Goal: Task Accomplishment & Management: Manage account settings

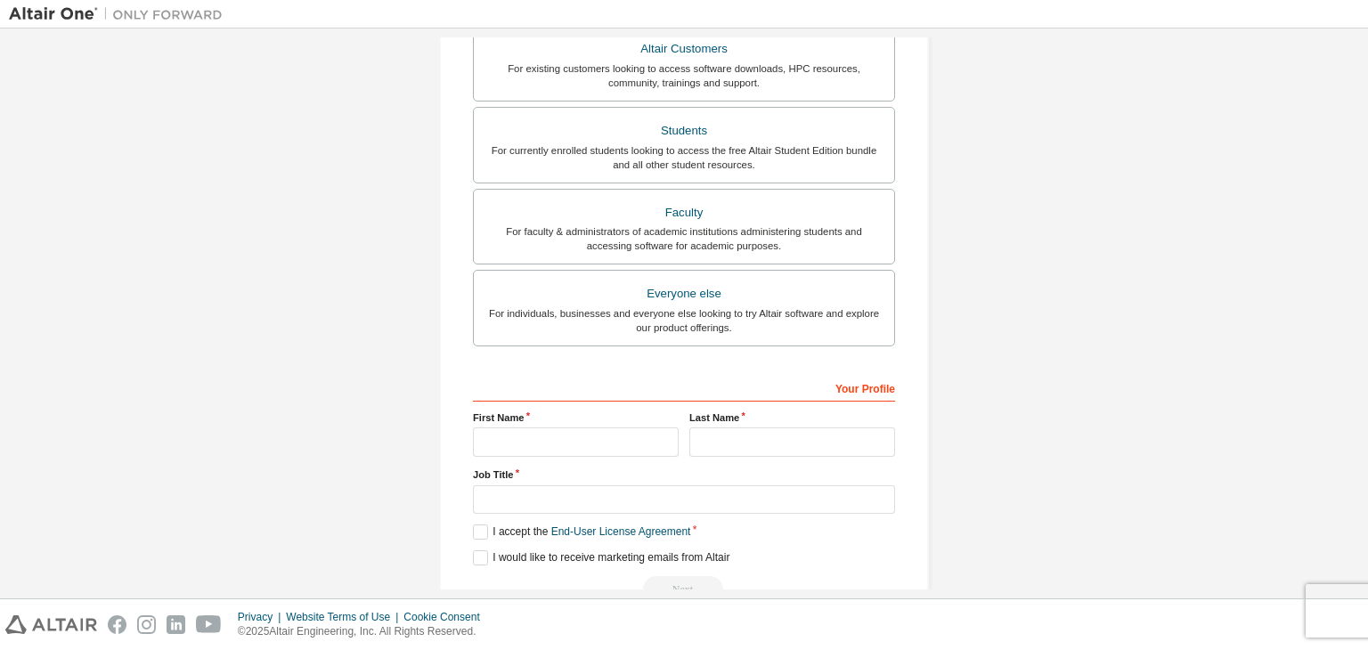
scroll to position [387, 0]
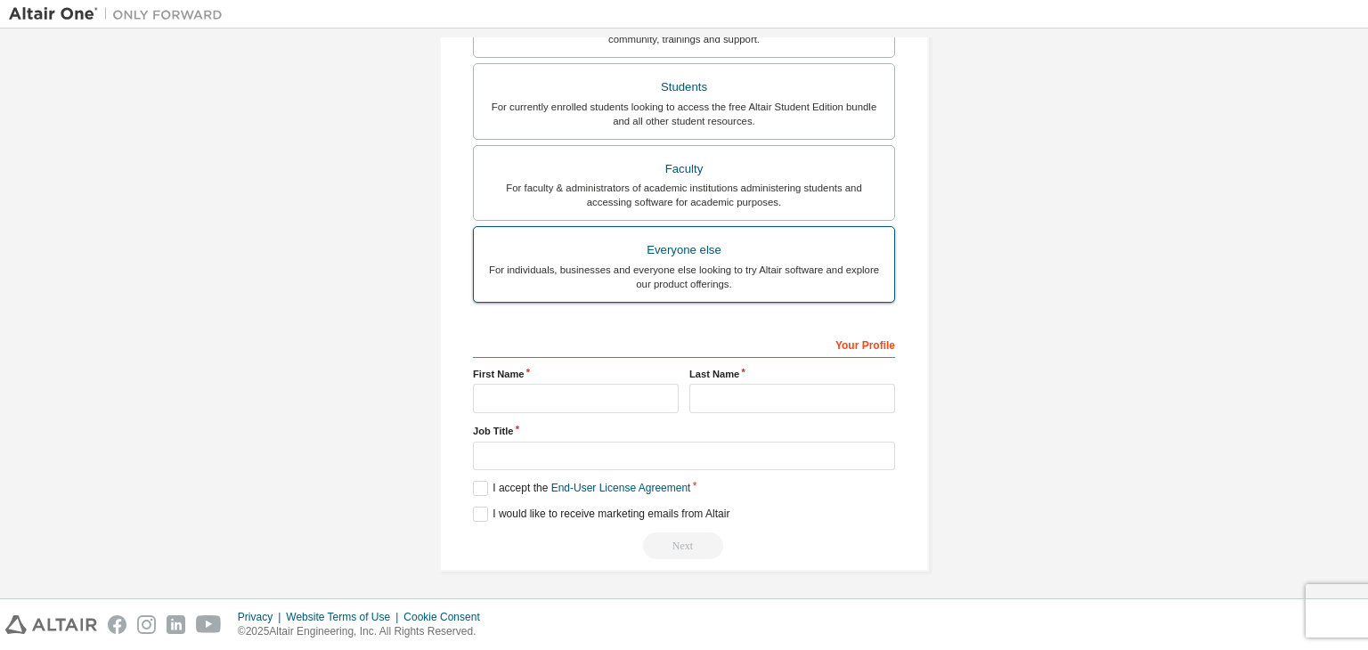
click at [680, 246] on div "Everyone else" at bounding box center [683, 250] width 399 height 25
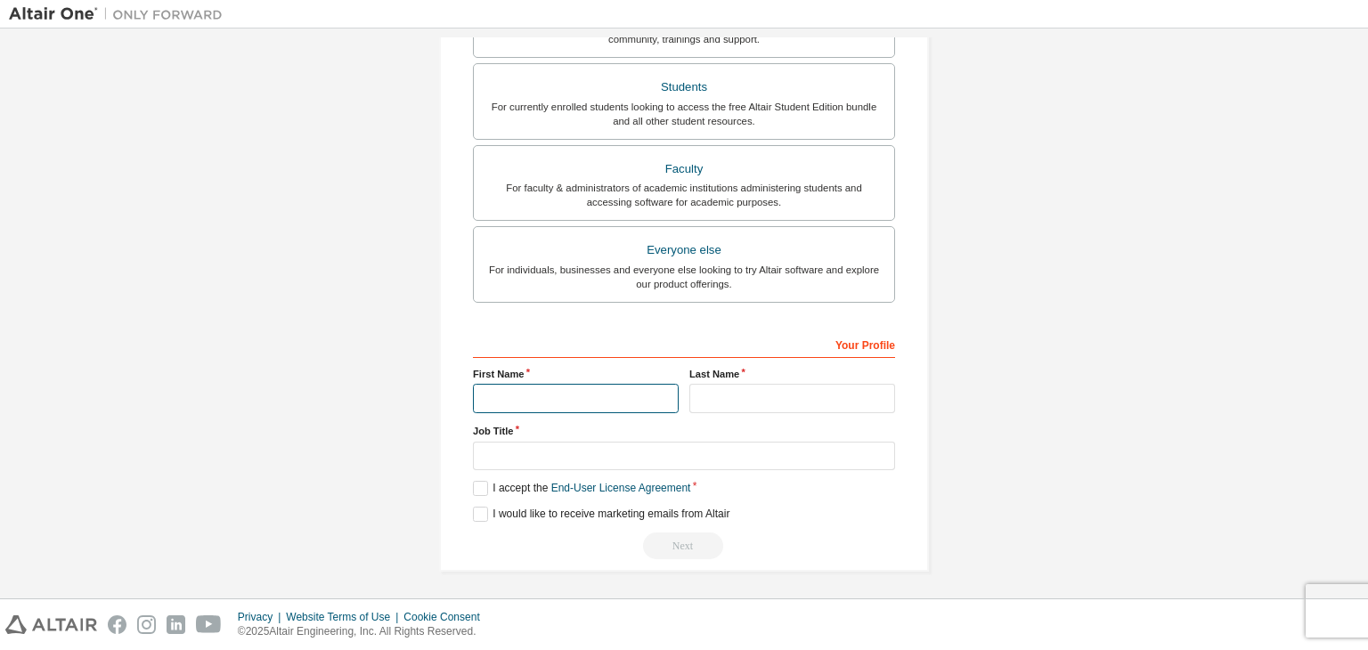
click at [557, 400] on input "text" at bounding box center [576, 398] width 206 height 29
type input "**********"
click at [705, 387] on input "text" at bounding box center [792, 398] width 206 height 29
type input "*"
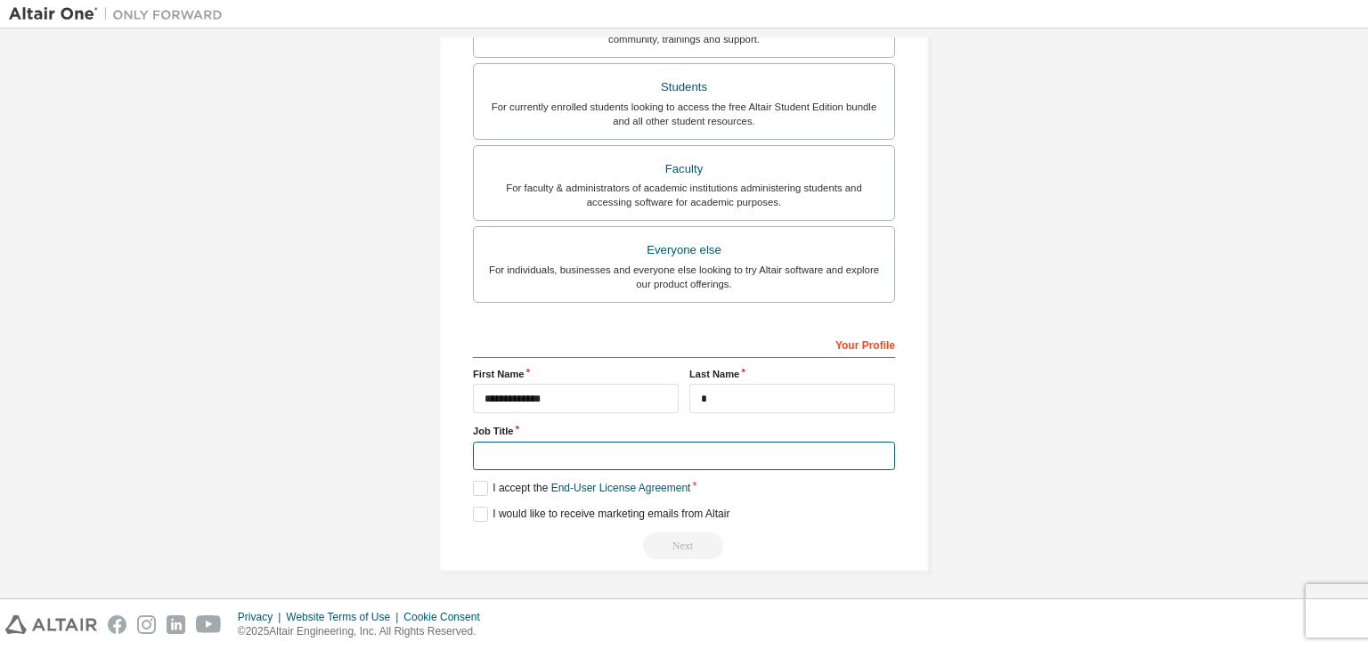
click at [552, 450] on input "text" at bounding box center [684, 456] width 422 height 29
type input "*******"
click at [508, 484] on label "I accept the End-User License Agreement" at bounding box center [581, 488] width 217 height 15
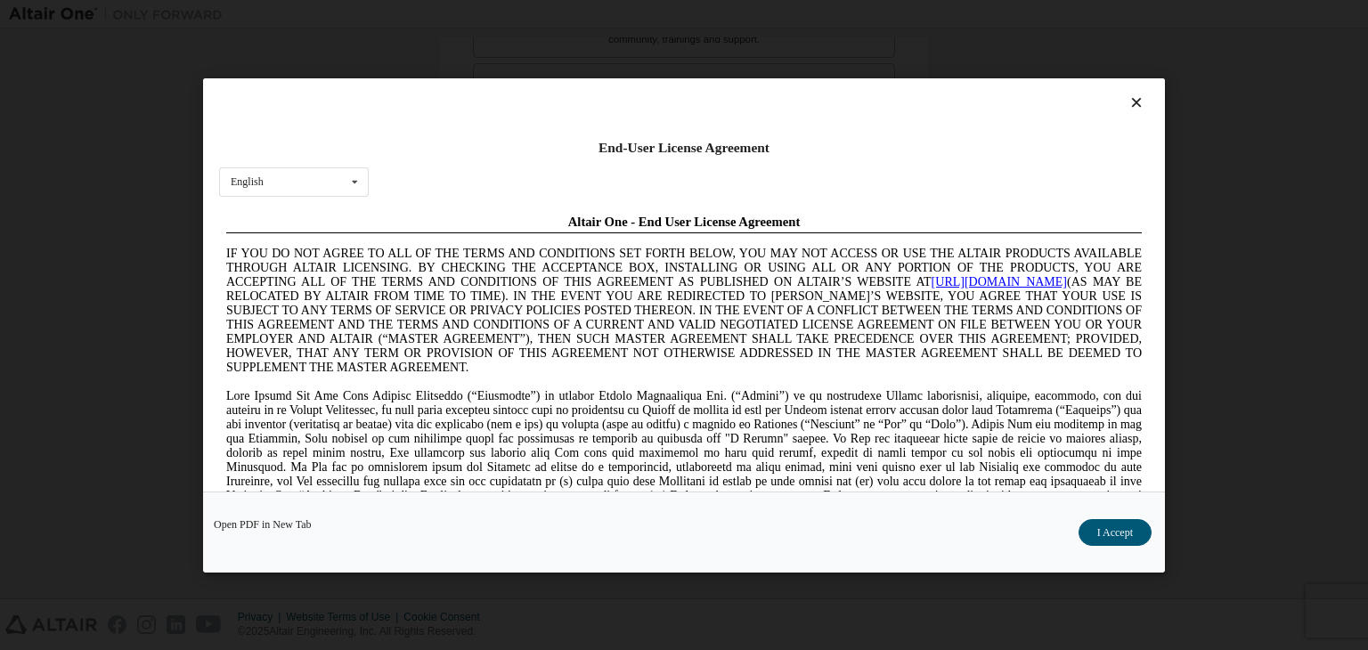
scroll to position [0, 0]
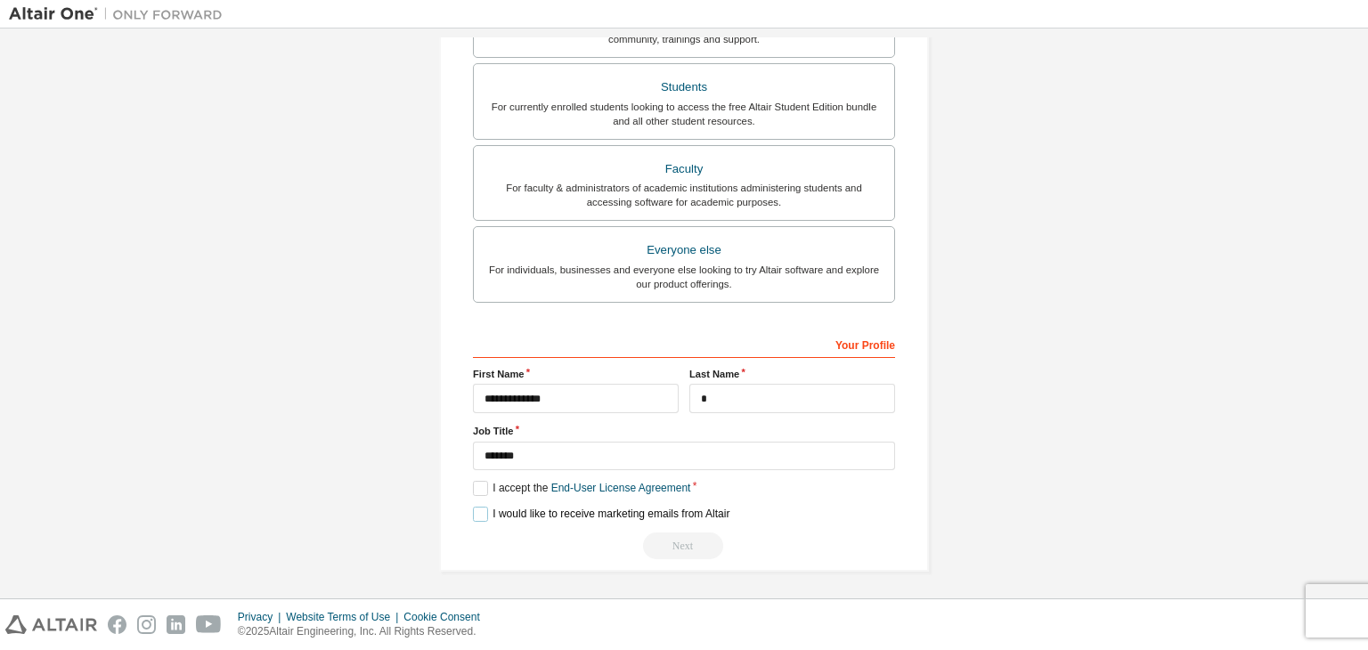
click at [603, 516] on label "I would like to receive marketing emails from Altair" at bounding box center [601, 514] width 256 height 15
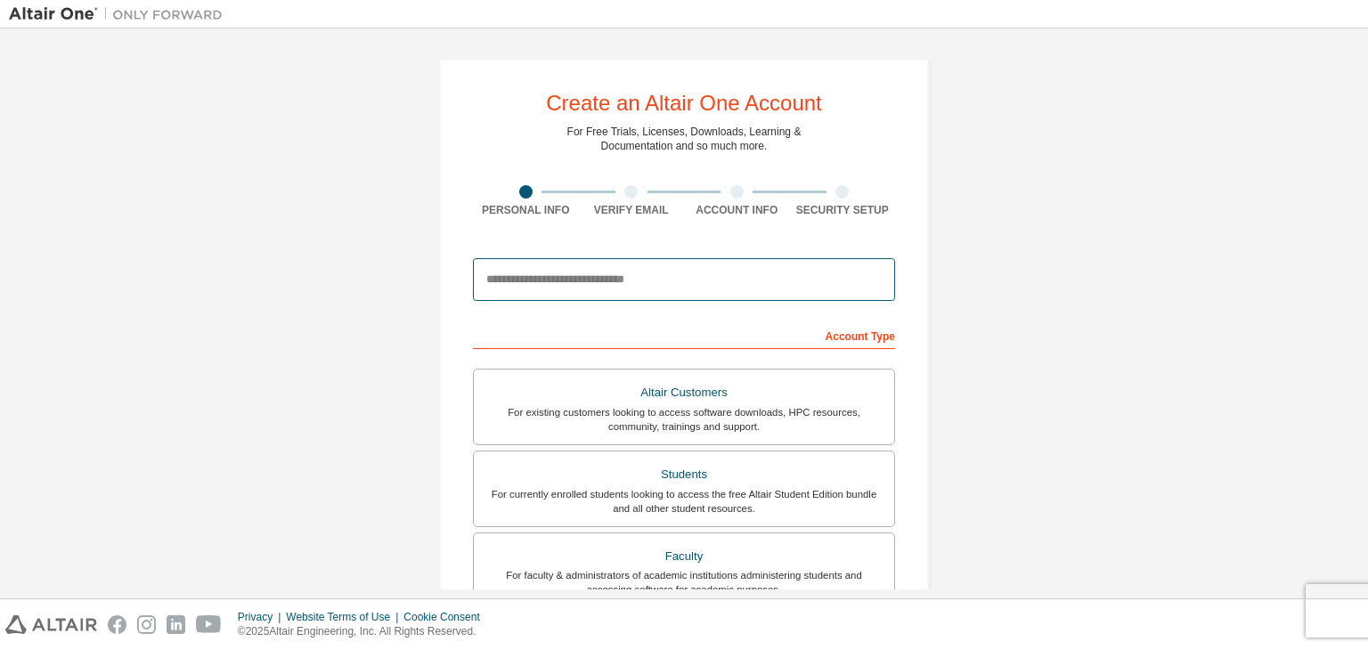
click at [615, 289] on input "email" at bounding box center [684, 279] width 422 height 43
type input "**********"
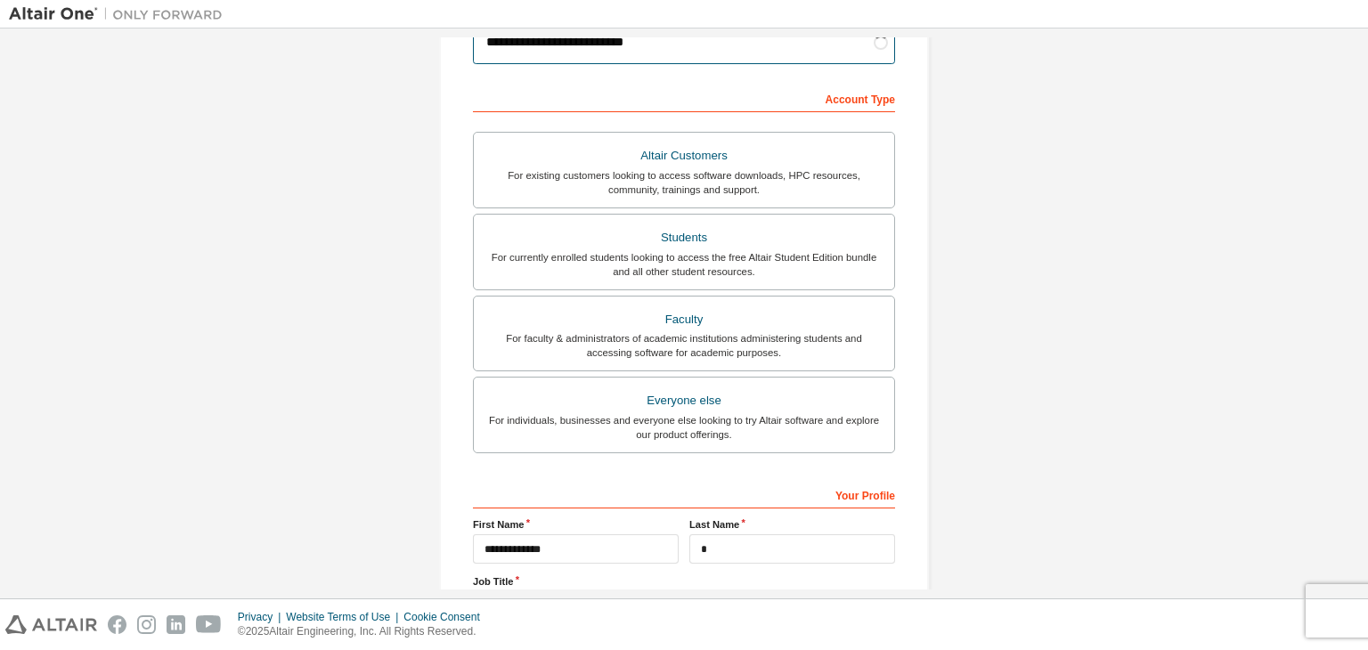
scroll to position [443, 0]
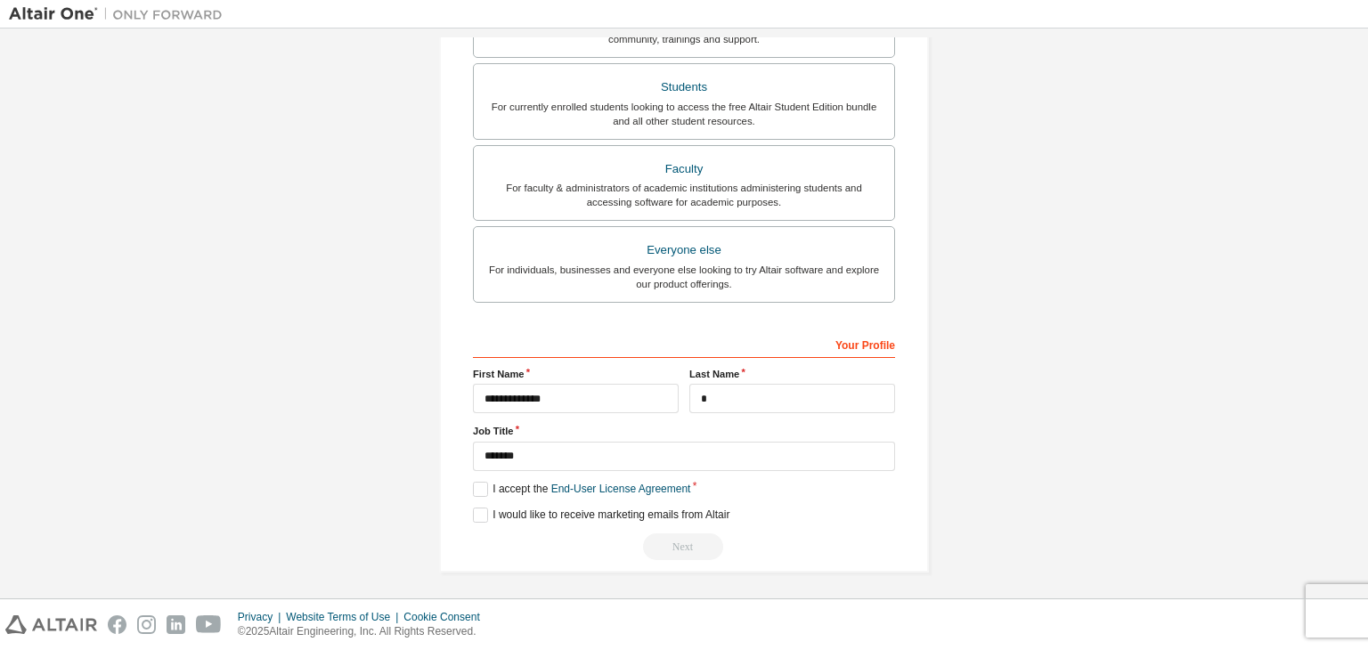
click at [680, 533] on div "Next" at bounding box center [684, 546] width 422 height 27
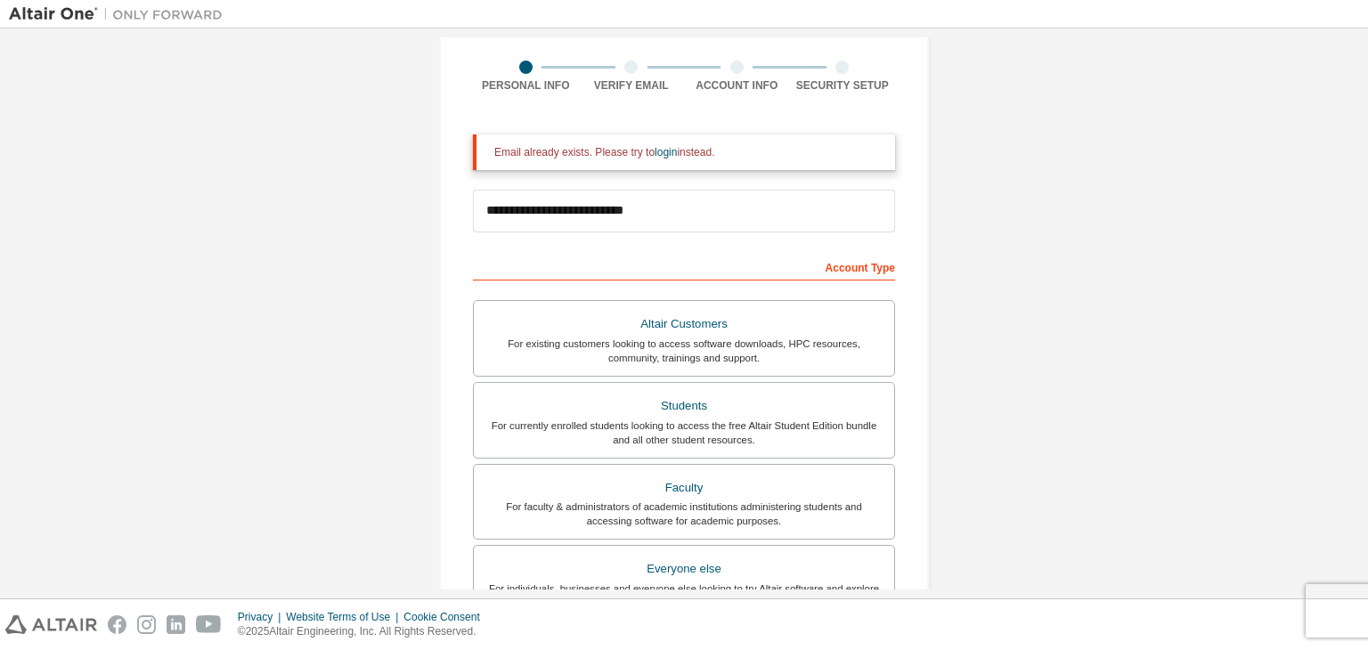
scroll to position [117, 0]
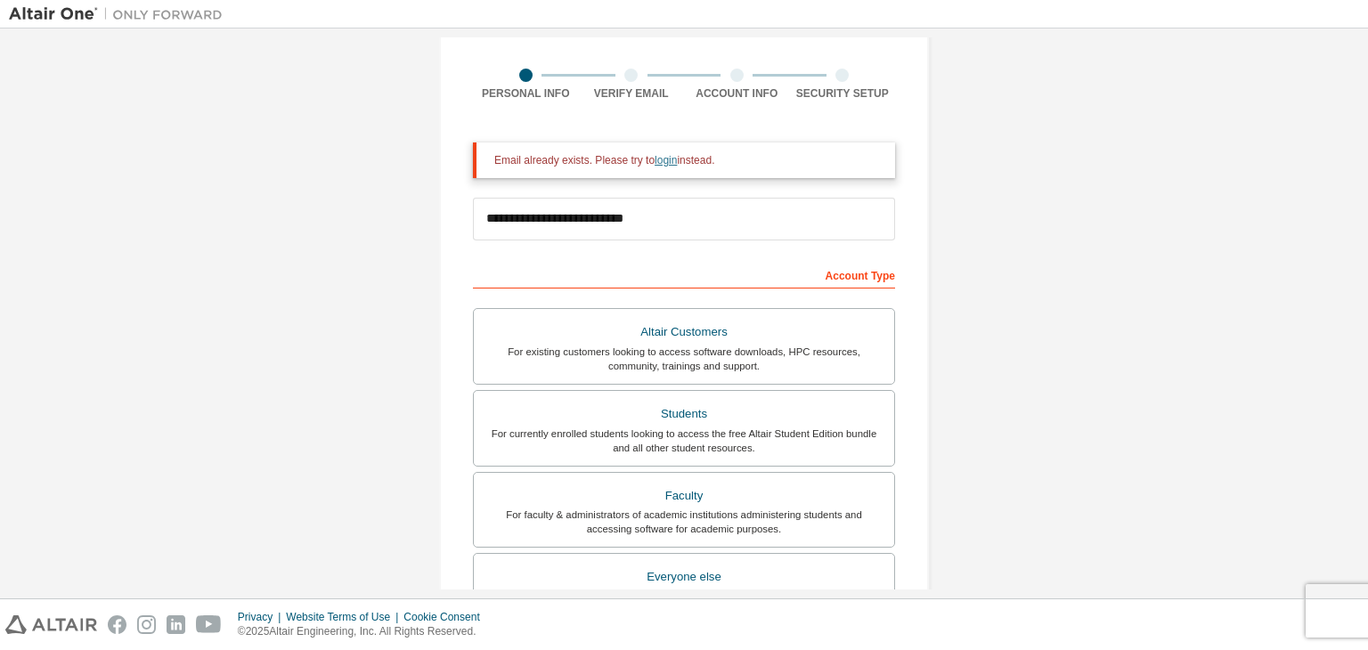
click at [655, 164] on link "login" at bounding box center [666, 160] width 22 height 12
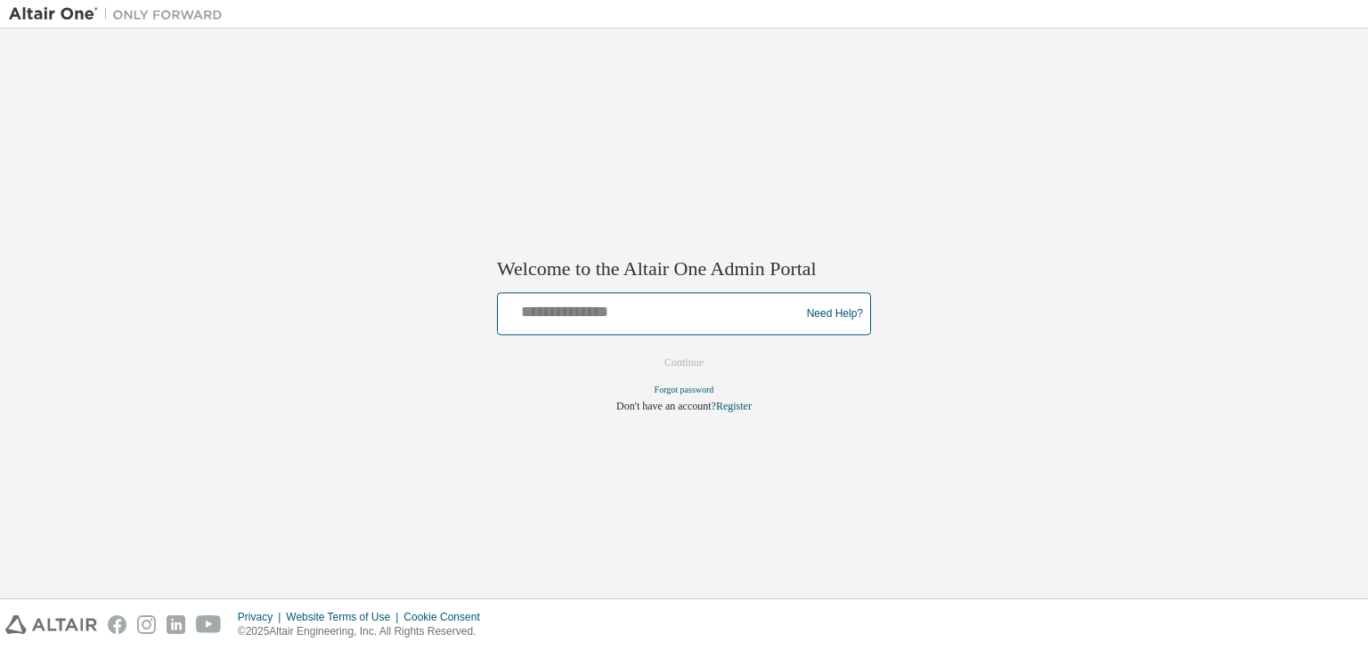
click at [581, 321] on input "text" at bounding box center [651, 310] width 293 height 26
type input "**********"
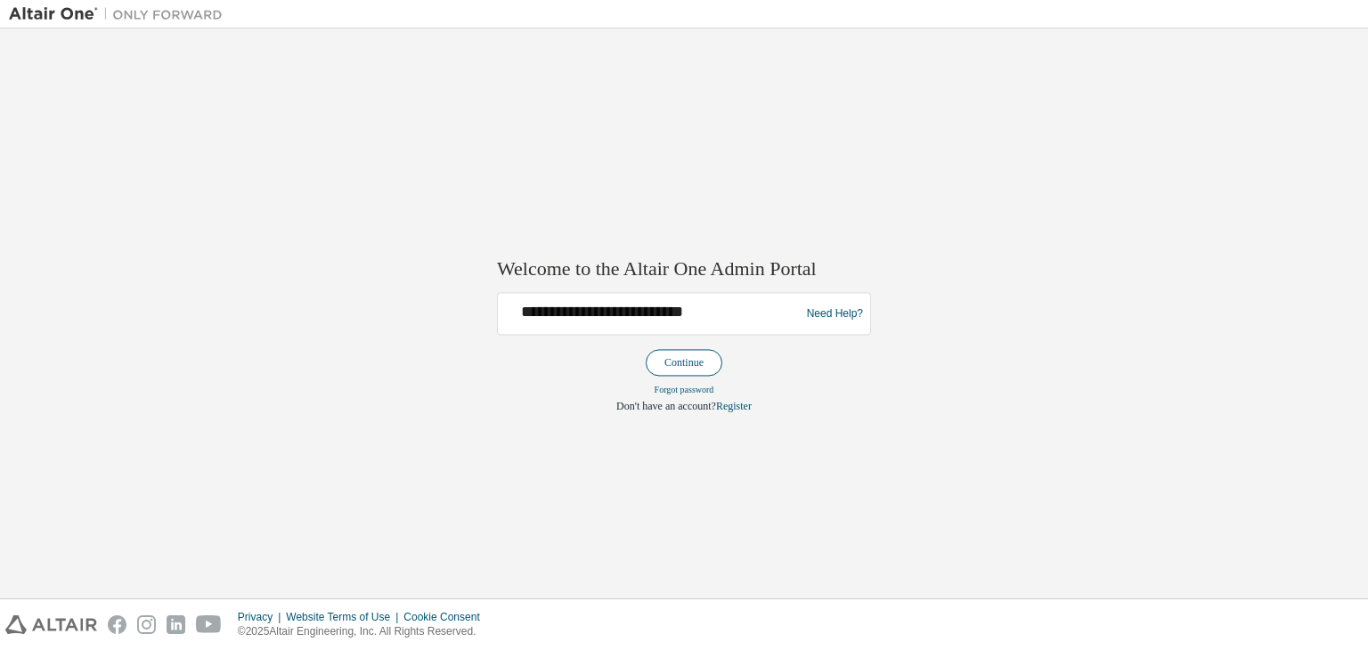
click at [681, 370] on button "Continue" at bounding box center [684, 363] width 77 height 27
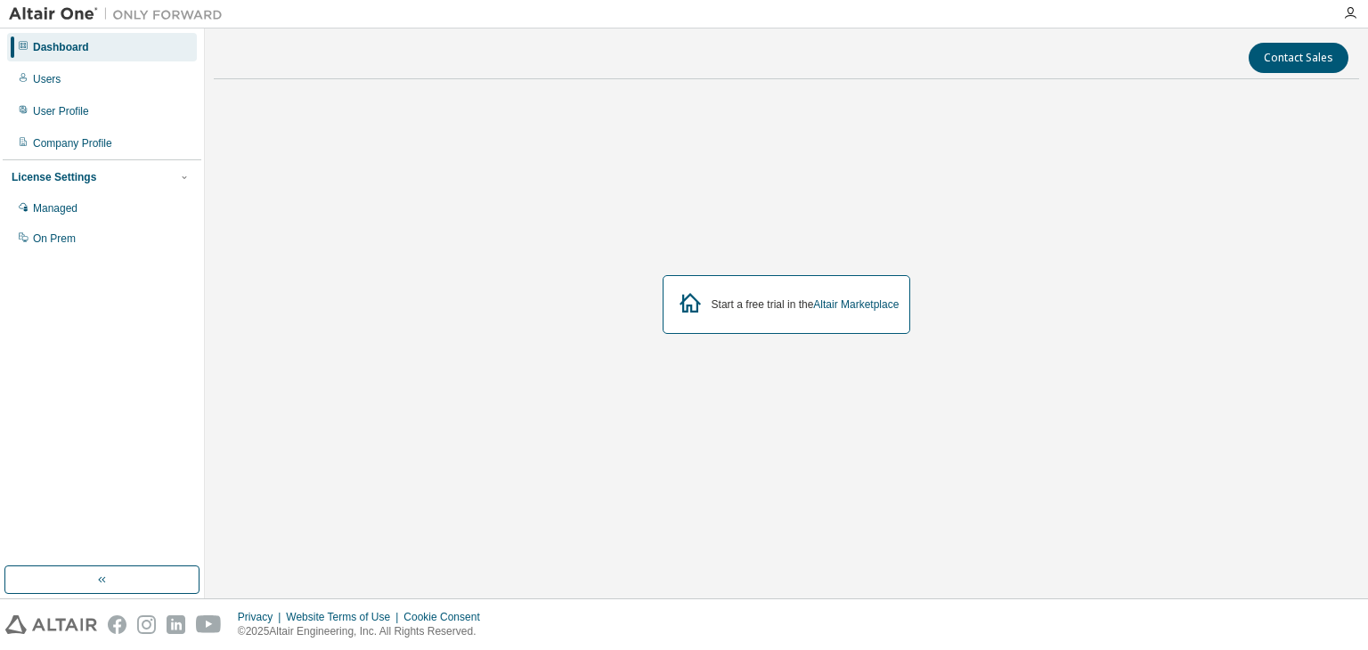
click at [94, 52] on div "Dashboard" at bounding box center [102, 47] width 190 height 28
click at [842, 305] on link "Altair Marketplace" at bounding box center [855, 304] width 85 height 12
click at [61, 105] on div "User Profile" at bounding box center [61, 111] width 56 height 14
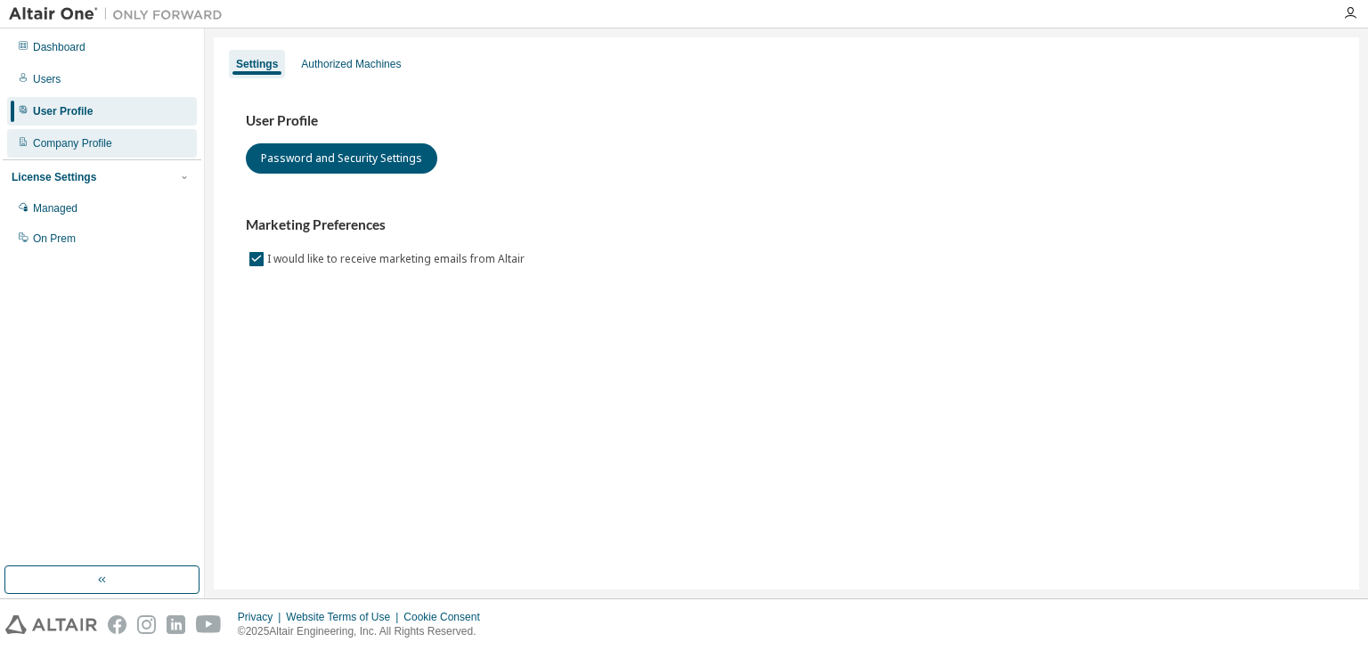
click at [103, 150] on div "Company Profile" at bounding box center [102, 143] width 190 height 28
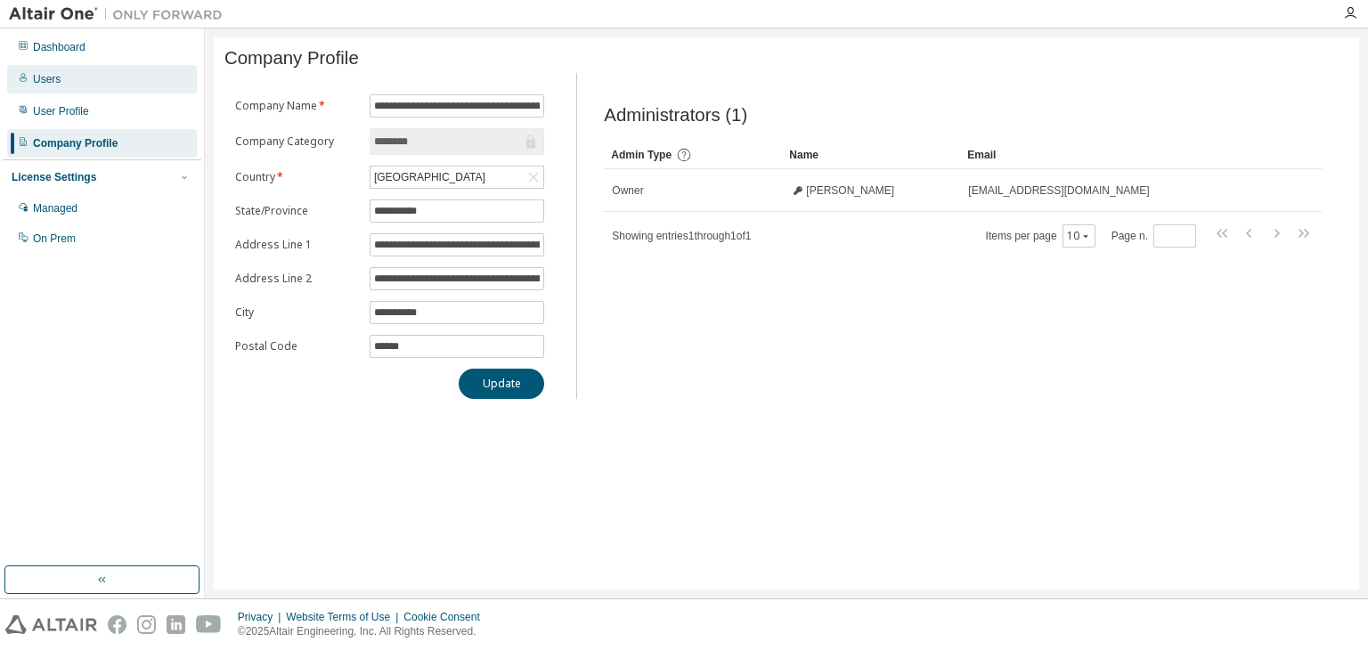
click at [67, 87] on div "Users" at bounding box center [102, 79] width 190 height 28
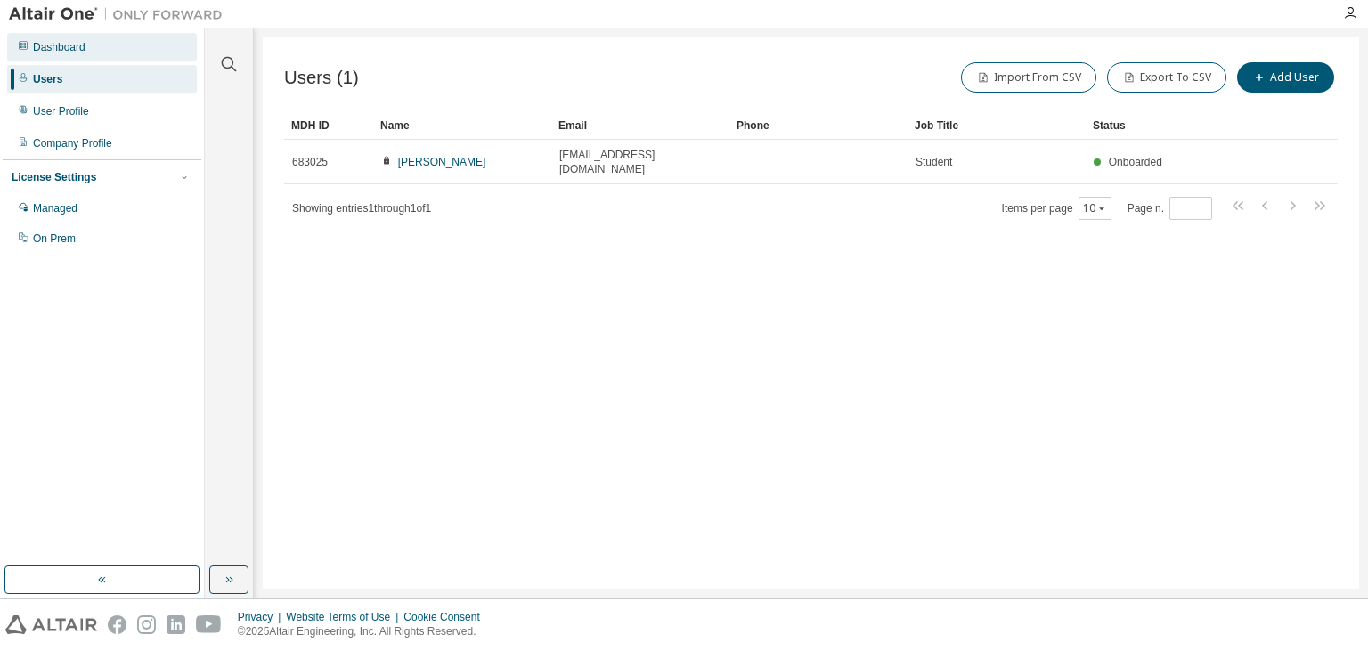
click at [80, 53] on div "Dashboard" at bounding box center [59, 47] width 53 height 14
